Goal: Obtain resource: Download file/media

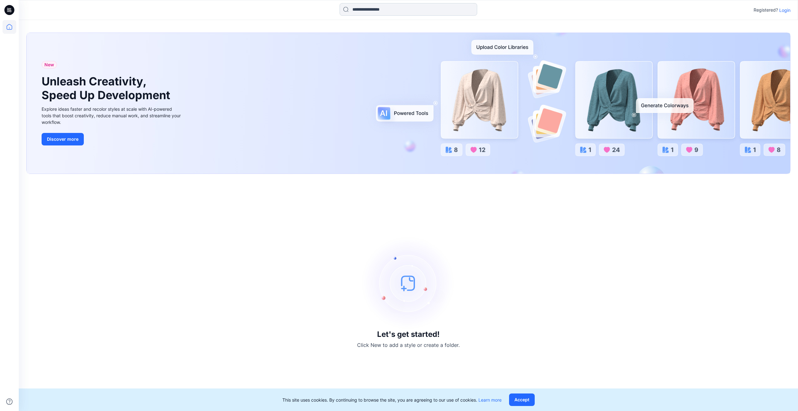
click at [442, 6] on input at bounding box center [409, 9] width 138 height 13
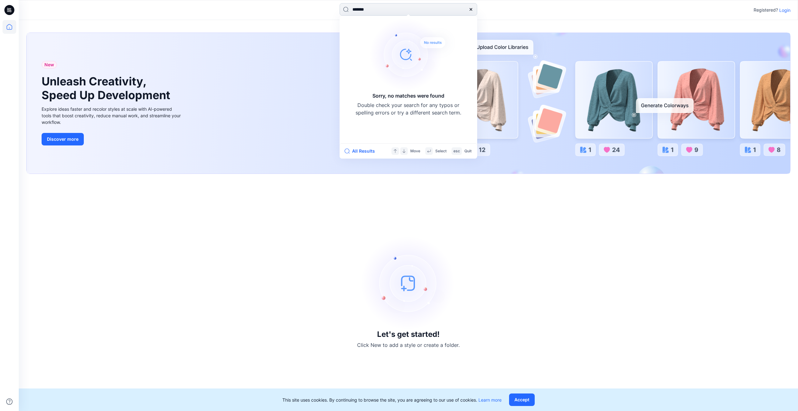
type input "********"
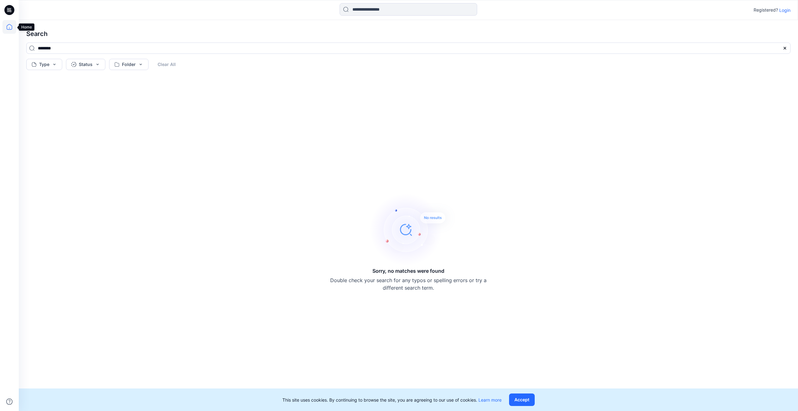
click at [6, 27] on icon at bounding box center [10, 27] width 14 height 14
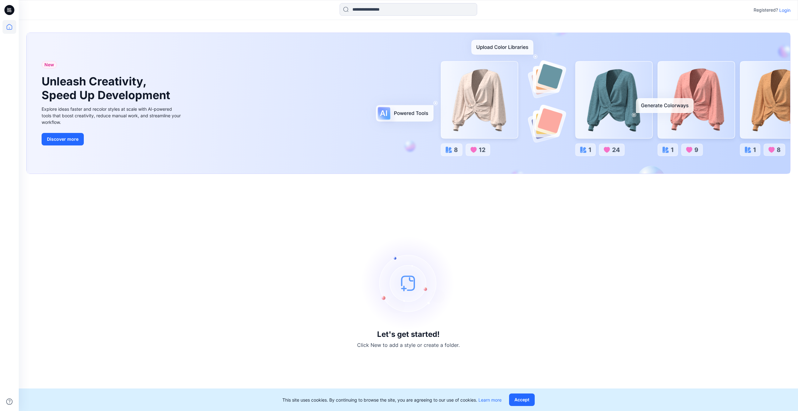
click at [415, 332] on h3 "Let's get started!" at bounding box center [408, 334] width 63 height 9
click at [407, 285] on img at bounding box center [409, 283] width 94 height 94
click at [786, 11] on p "Login" at bounding box center [785, 10] width 11 height 7
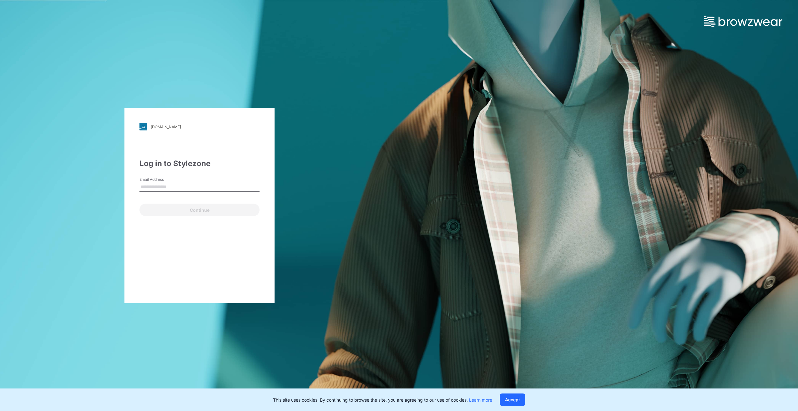
click at [197, 186] on input "Email Address" at bounding box center [200, 186] width 120 height 9
type input "**********"
click at [197, 210] on button "Continue" at bounding box center [200, 210] width 120 height 13
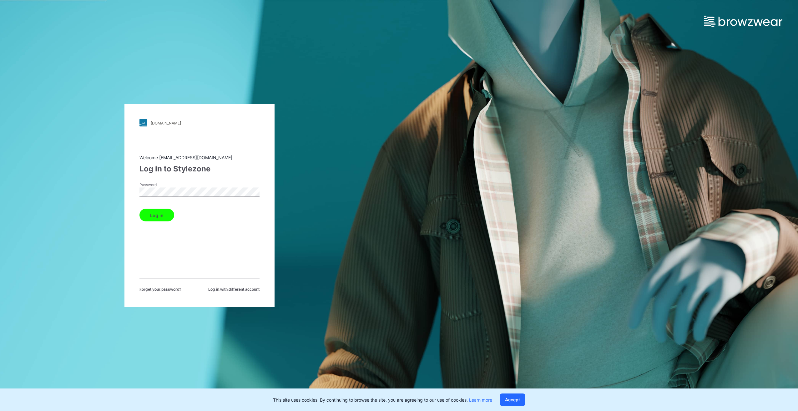
click at [157, 217] on button "Log in" at bounding box center [157, 215] width 35 height 13
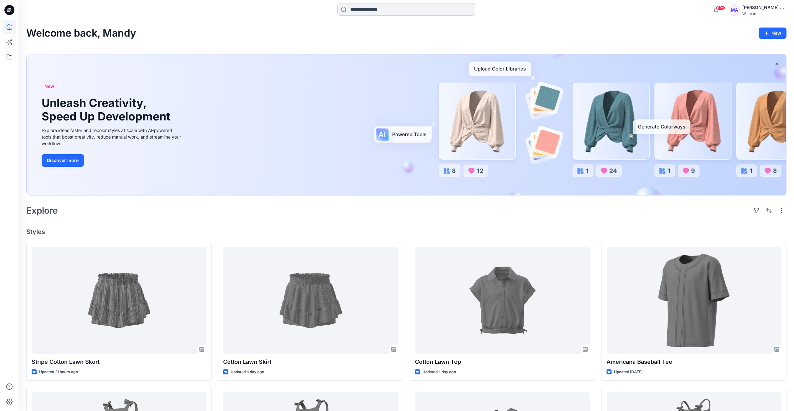
click at [384, 10] on input at bounding box center [406, 9] width 138 height 13
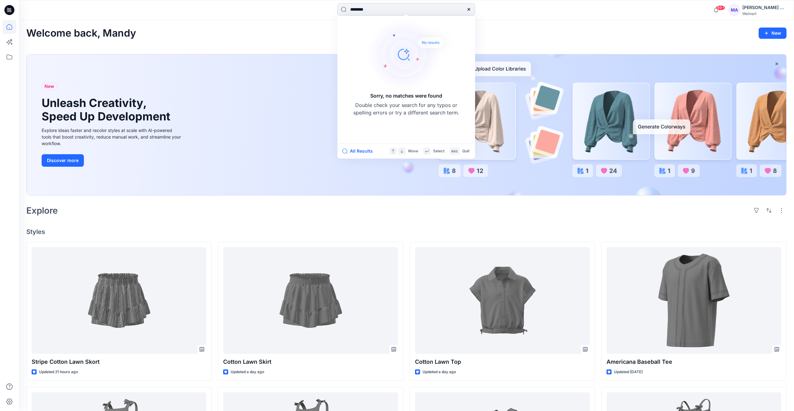
type input "********"
click at [469, 9] on g at bounding box center [468, 9] width 3 height 3
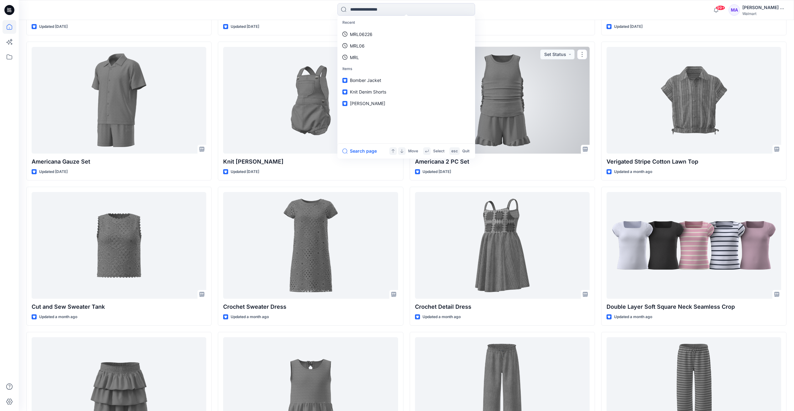
scroll to position [782, 0]
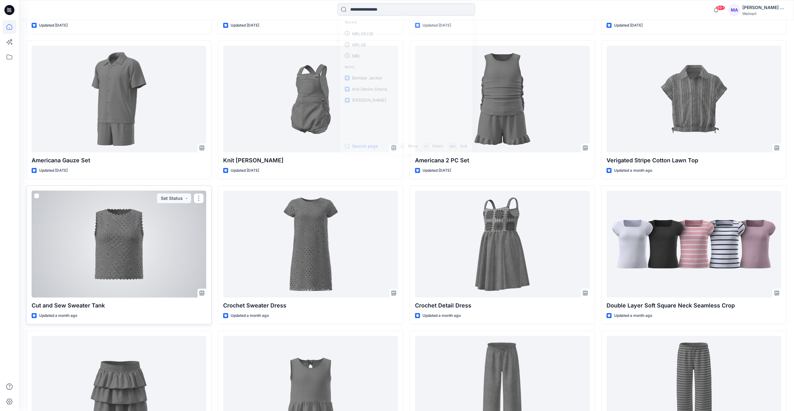
click at [127, 237] on div at bounding box center [119, 244] width 175 height 107
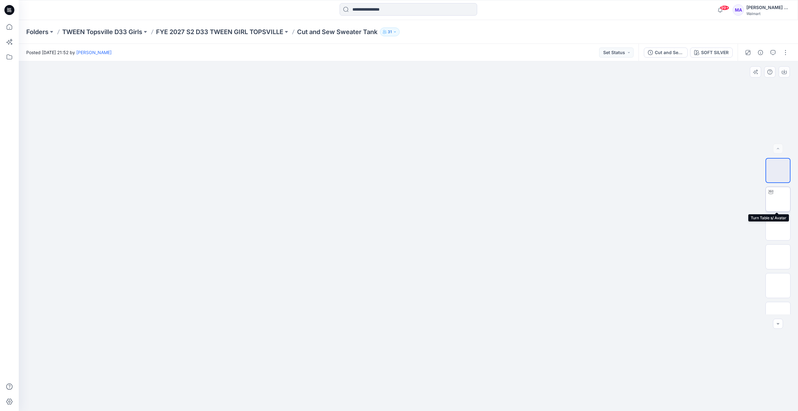
click at [778, 199] on img at bounding box center [778, 199] width 0 height 0
click at [778, 228] on img at bounding box center [778, 228] width 0 height 0
click at [778, 257] on img at bounding box center [778, 257] width 0 height 0
click at [778, 286] on img at bounding box center [778, 286] width 0 height 0
click at [778, 314] on img at bounding box center [778, 314] width 0 height 0
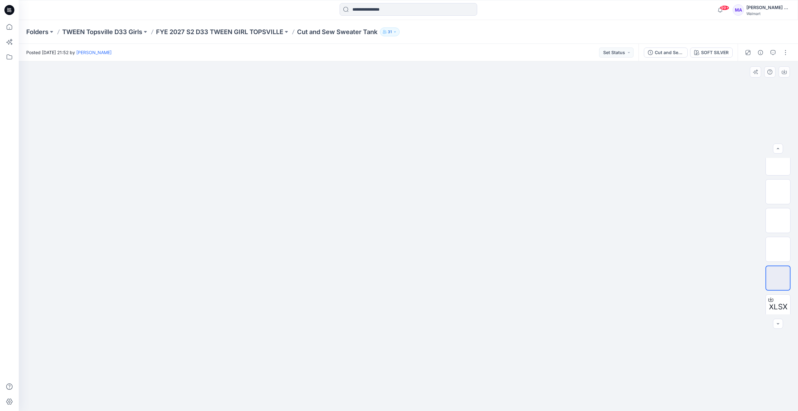
scroll to position [41, 0]
click at [778, 300] on span "XLSX" at bounding box center [778, 301] width 18 height 11
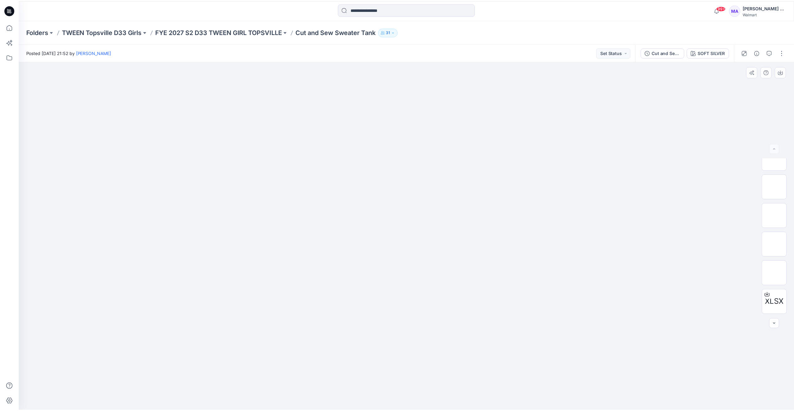
scroll to position [0, 0]
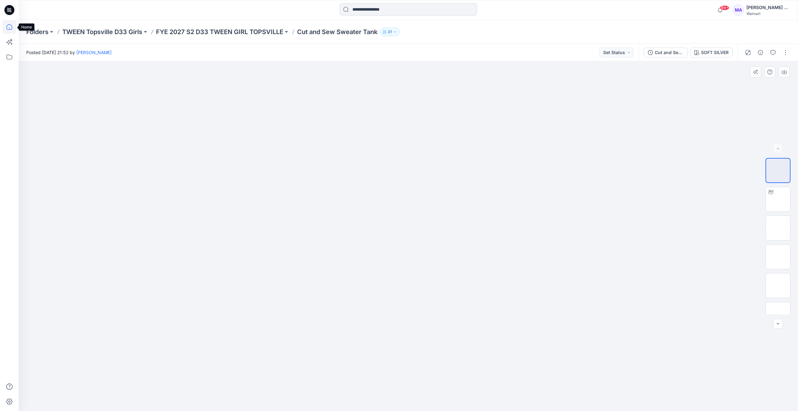
click at [10, 29] on icon at bounding box center [10, 27] width 6 height 6
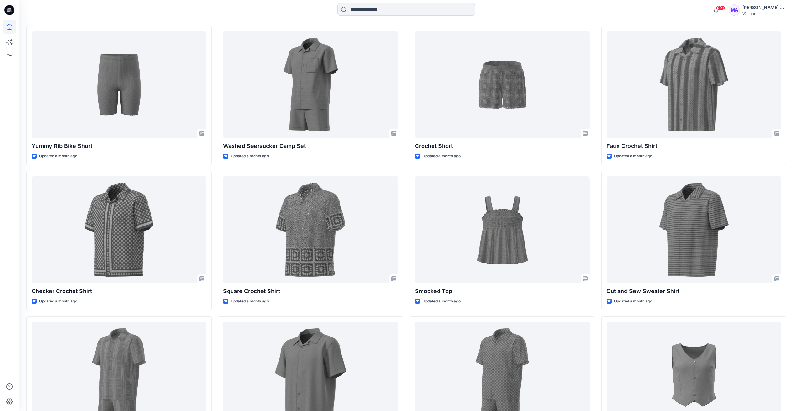
scroll to position [1251, 0]
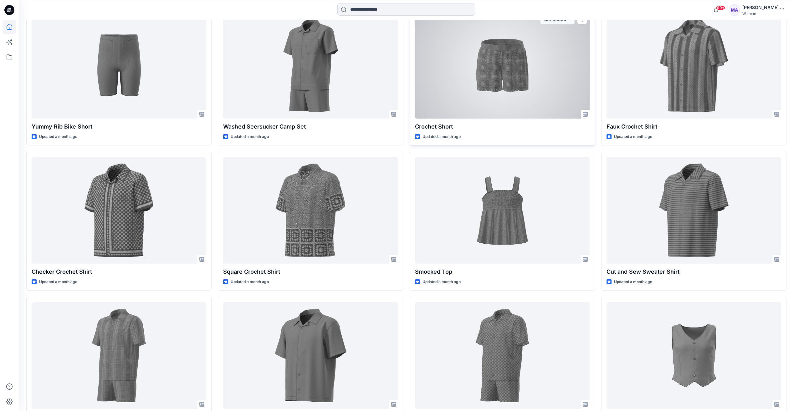
click at [529, 85] on div at bounding box center [502, 65] width 175 height 107
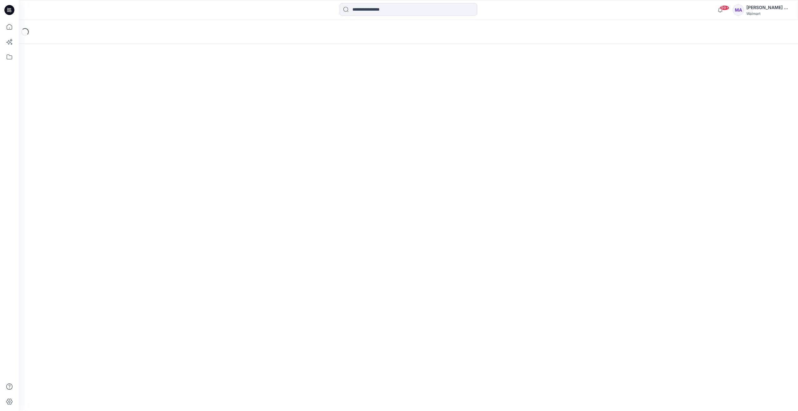
click at [529, 85] on div "Loading..." at bounding box center [409, 215] width 780 height 391
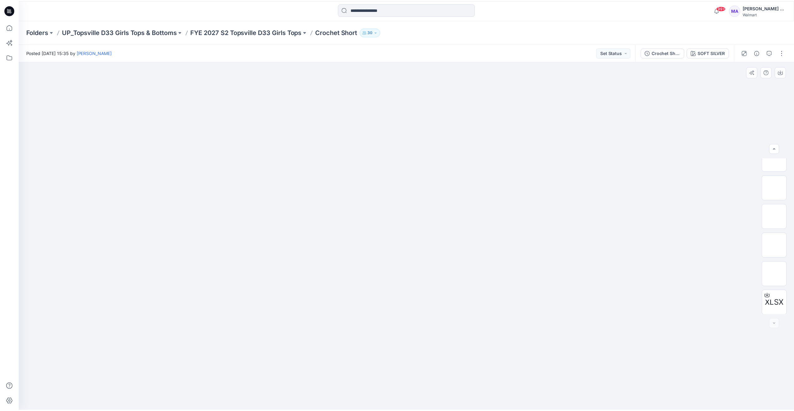
scroll to position [70, 0]
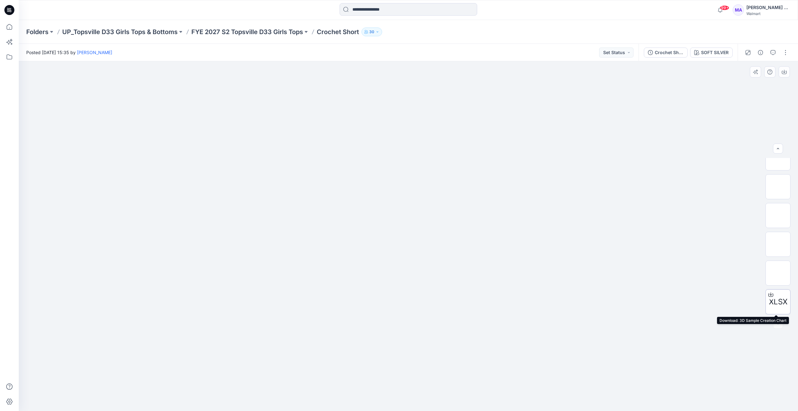
click at [773, 300] on span "XLSX" at bounding box center [778, 301] width 18 height 11
click at [769, 301] on span "XLSX" at bounding box center [778, 301] width 18 height 11
click at [573, 110] on div at bounding box center [409, 236] width 780 height 350
click at [9, 27] on icon at bounding box center [10, 27] width 14 height 14
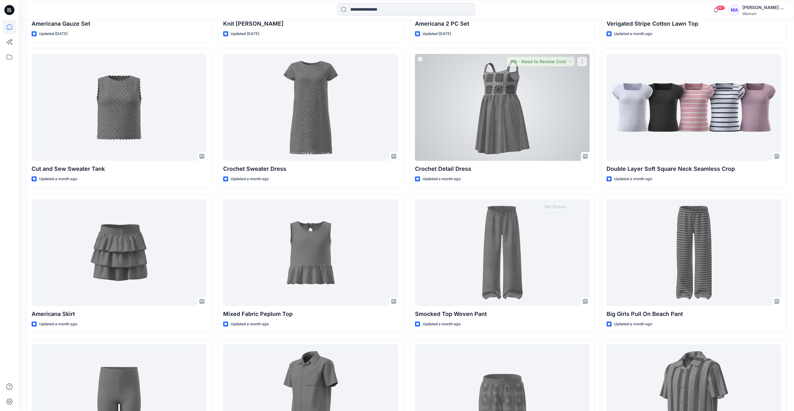
scroll to position [911, 0]
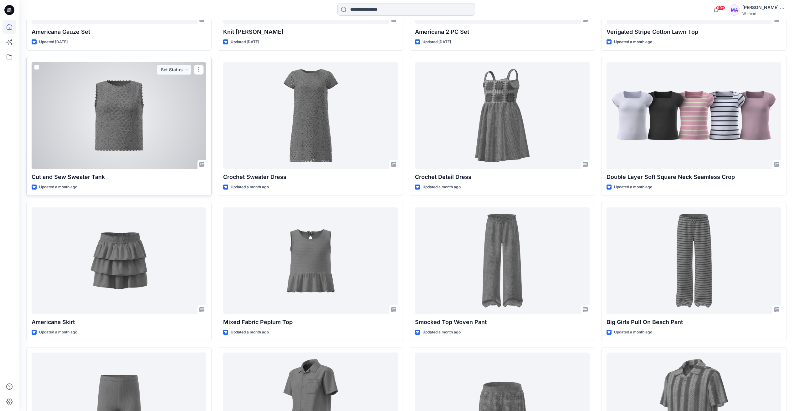
click at [131, 127] on div at bounding box center [119, 115] width 175 height 107
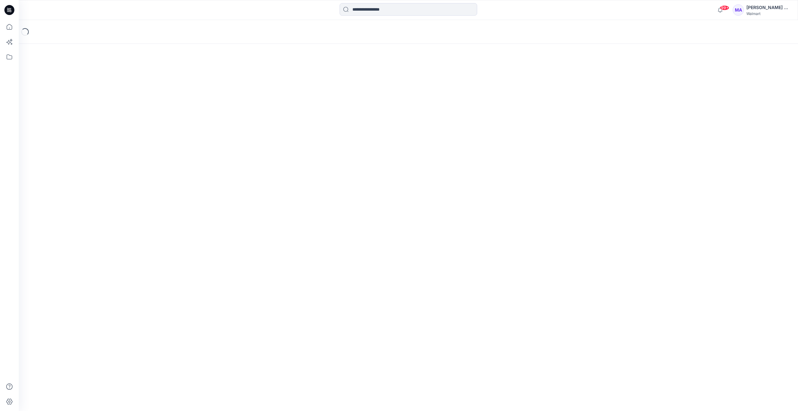
click at [131, 127] on div "Loading..." at bounding box center [409, 215] width 780 height 391
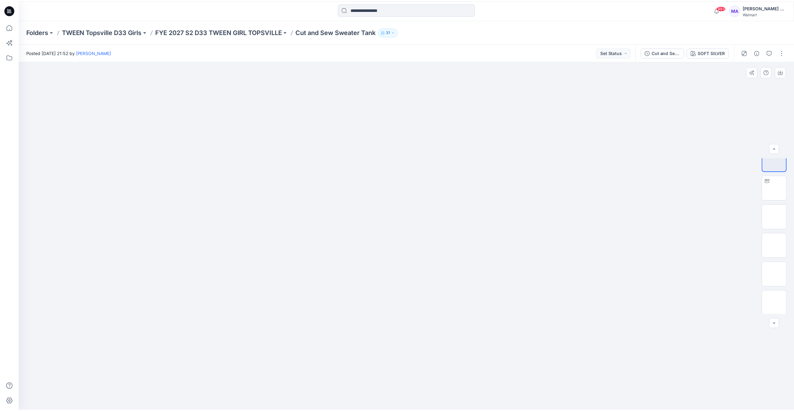
scroll to position [41, 0]
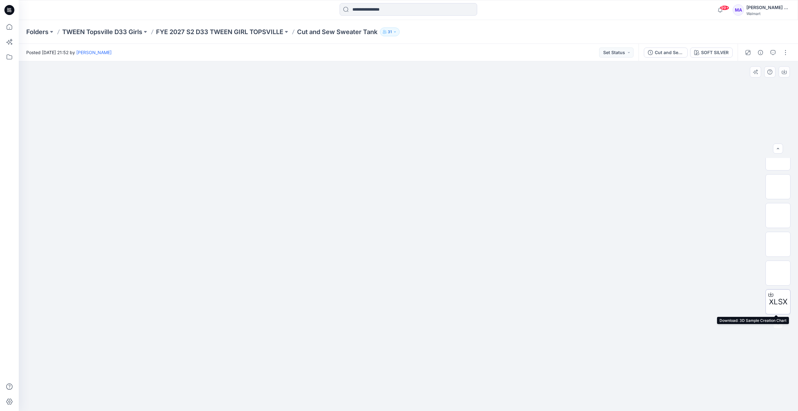
click at [770, 297] on div at bounding box center [771, 295] width 10 height 10
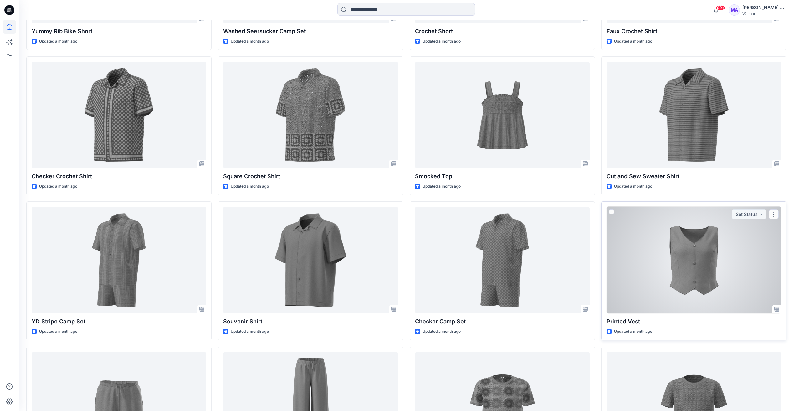
scroll to position [1443, 0]
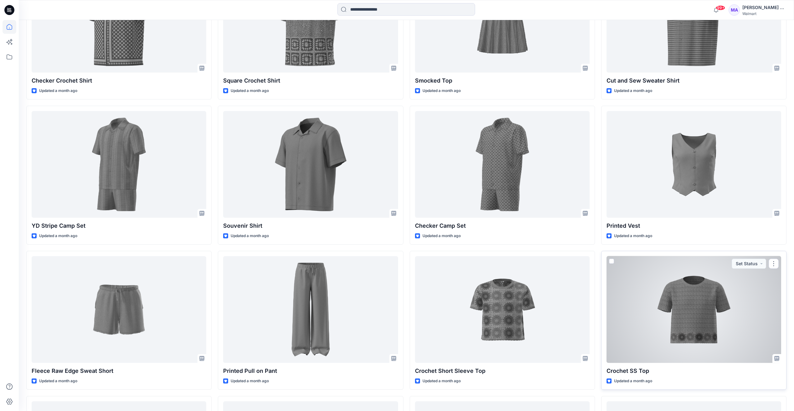
click at [701, 321] on div at bounding box center [693, 309] width 175 height 107
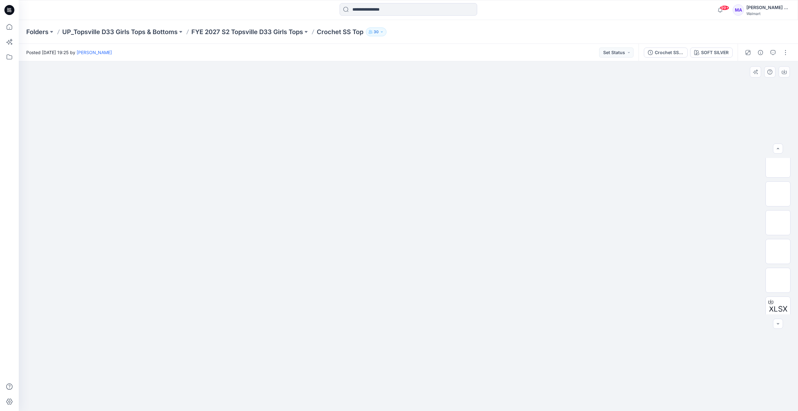
scroll to position [70, 0]
click at [772, 295] on icon at bounding box center [771, 294] width 5 height 3
click at [629, 207] on div at bounding box center [409, 236] width 780 height 350
